Goal: Task Accomplishment & Management: Manage account settings

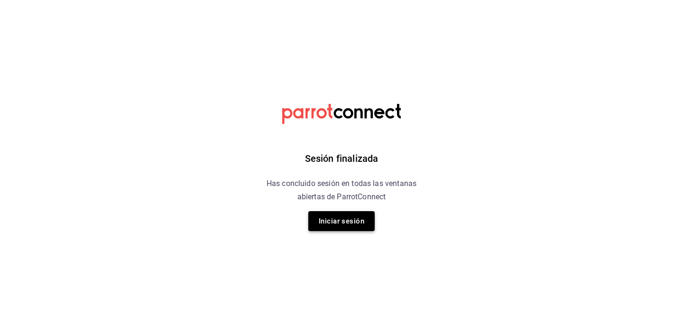
click at [334, 220] on button "Iniciar sesión" at bounding box center [341, 221] width 66 height 20
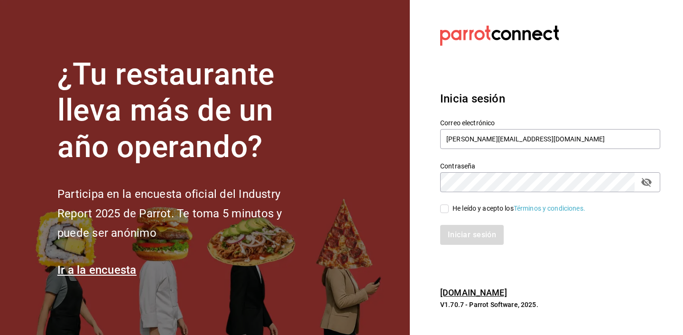
click at [443, 208] on input "He leído y acepto los Términos y condiciones." at bounding box center [444, 208] width 9 height 9
checkbox input "true"
click at [471, 233] on button "Iniciar sesión" at bounding box center [472, 235] width 65 height 20
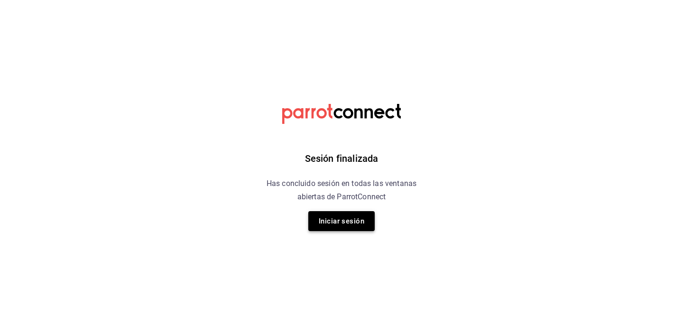
click at [333, 221] on button "Iniciar sesión" at bounding box center [341, 221] width 66 height 20
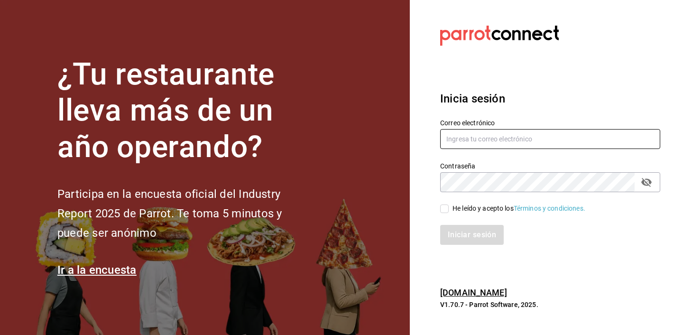
type input "[PERSON_NAME][EMAIL_ADDRESS][DOMAIN_NAME]"
click at [445, 209] on input "He leído y acepto los Términos y condiciones." at bounding box center [444, 208] width 9 height 9
checkbox input "true"
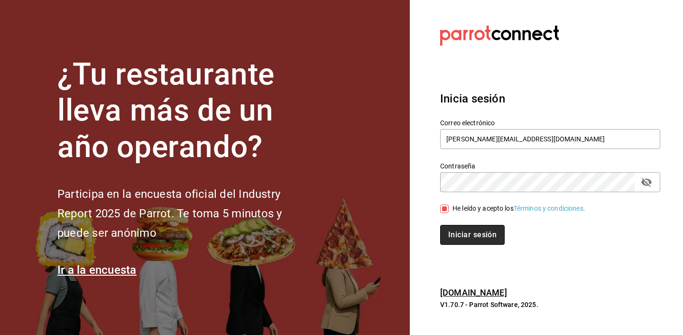
click at [463, 239] on button "Iniciar sesión" at bounding box center [472, 235] width 65 height 20
